Goal: Find specific page/section: Find specific page/section

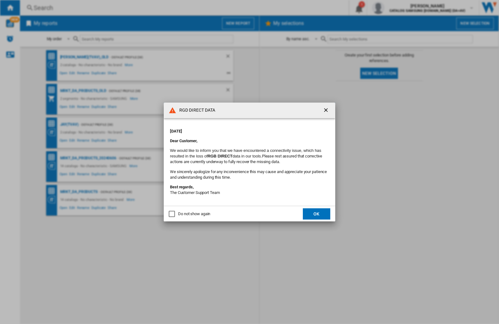
click at [397, 8] on div "RGD DIRECT DATA [DATE] Dear Customer, We would like to inform you that we have …" at bounding box center [249, 162] width 499 height 324
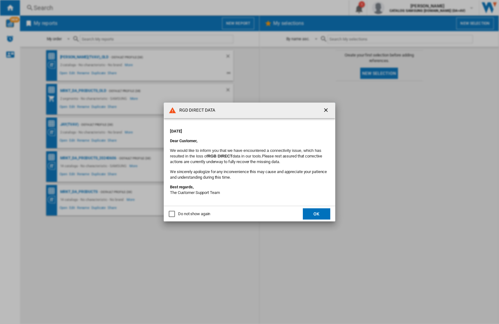
click at [397, 8] on div "RGD DIRECT DATA [DATE] Dear Customer, We would like to inform you that we have …" at bounding box center [249, 162] width 499 height 324
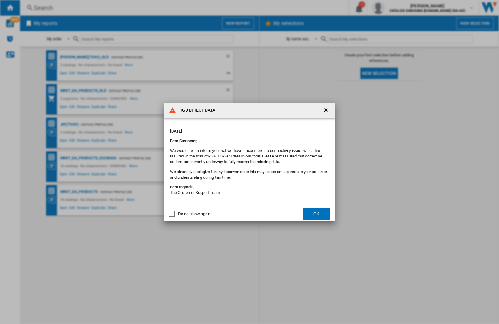
click at [397, 8] on div "RGD DIRECT DATA [DATE] Dear Customer, We would like to inform you that we have …" at bounding box center [249, 162] width 499 height 324
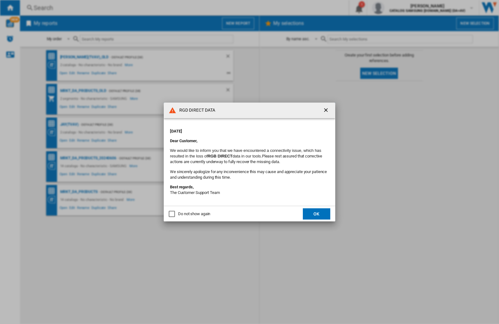
click at [397, 8] on div "RGD DIRECT DATA [DATE] Dear Customer, We would like to inform you that we have …" at bounding box center [249, 162] width 499 height 324
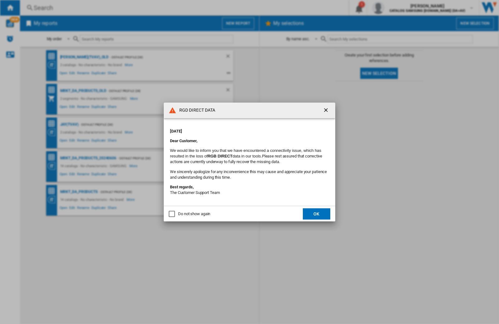
click at [397, 8] on div "RGD DIRECT DATA [DATE] Dear Customer, We would like to inform you that we have …" at bounding box center [249, 162] width 499 height 324
